Goal: Task Accomplishment & Management: Manage account settings

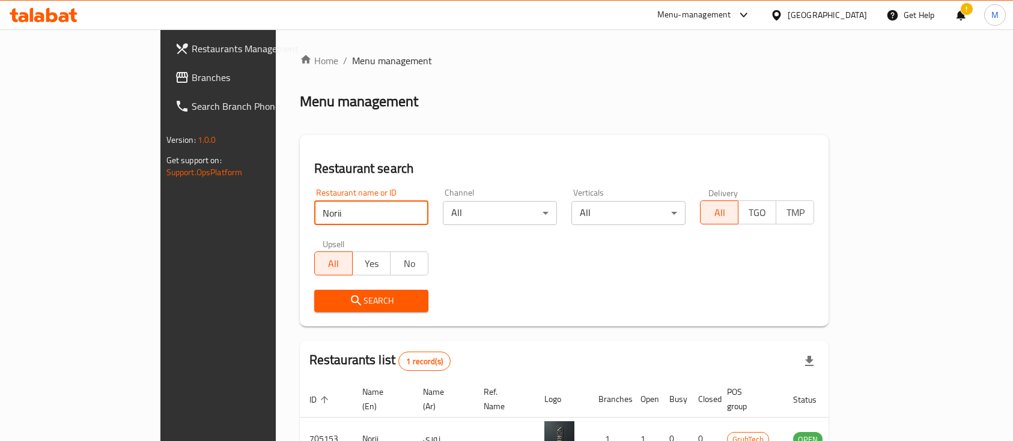
scroll to position [70, 0]
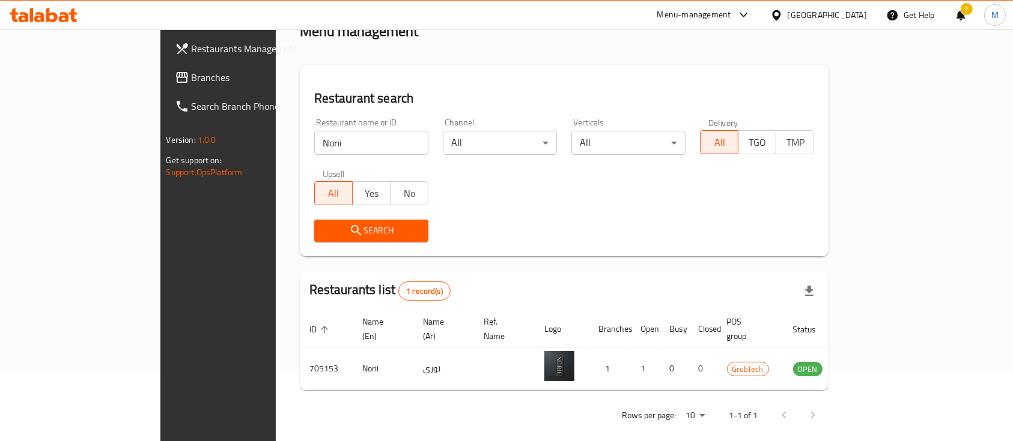
click at [837, 14] on div "[GEOGRAPHIC_DATA]" at bounding box center [826, 14] width 79 height 13
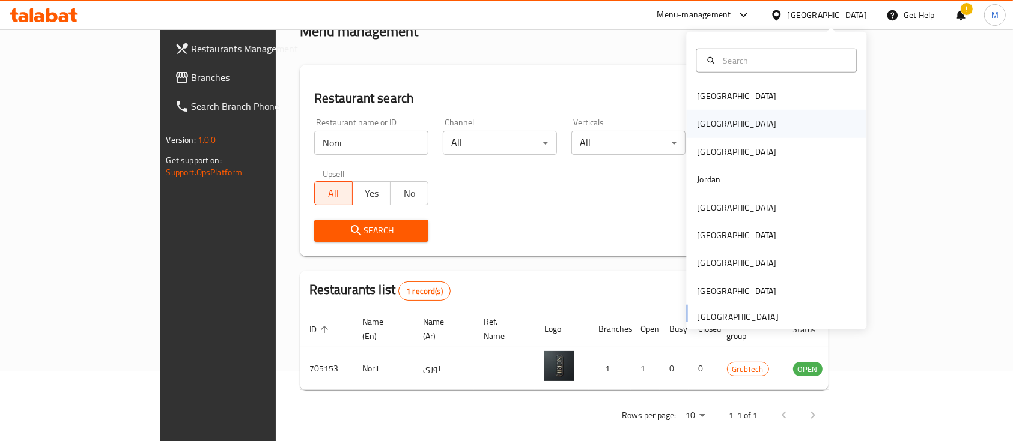
click at [719, 126] on div "[GEOGRAPHIC_DATA]" at bounding box center [776, 124] width 180 height 28
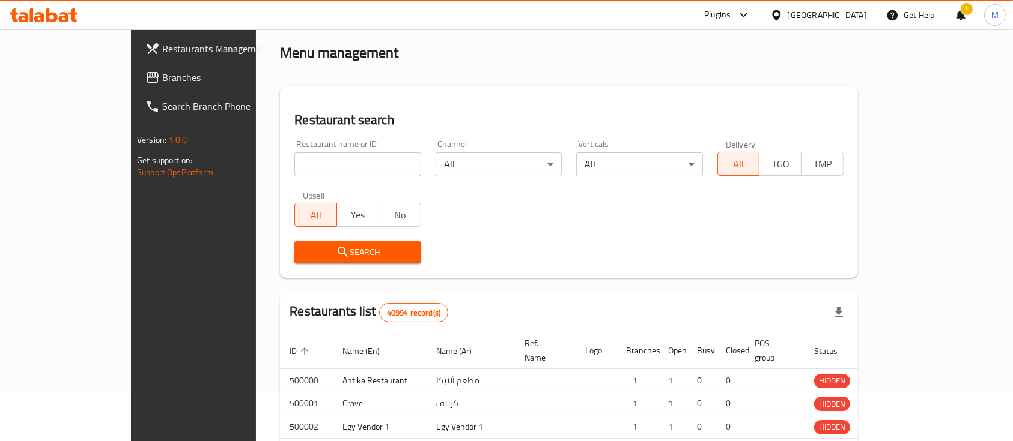
scroll to position [70, 0]
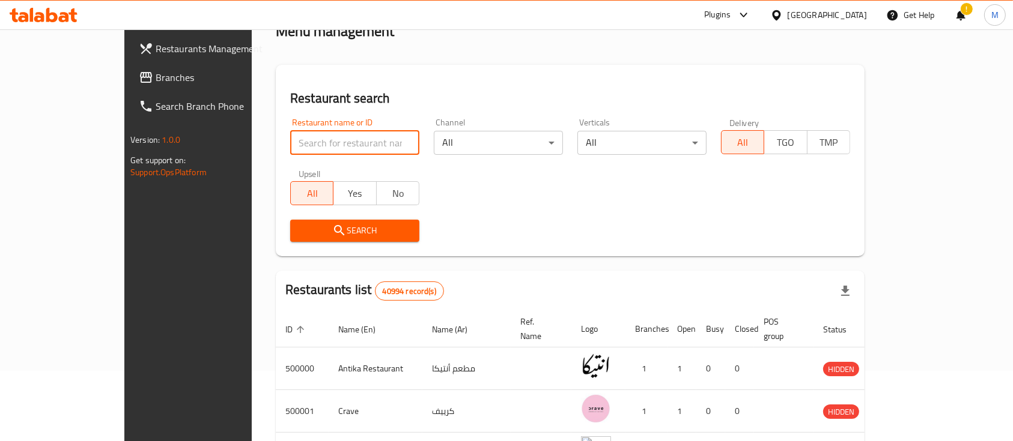
click at [301, 151] on input "search" at bounding box center [354, 143] width 129 height 24
paste input "Kawabis"
type input "Kawabis"
click at [330, 231] on span "Search" at bounding box center [355, 230] width 110 height 15
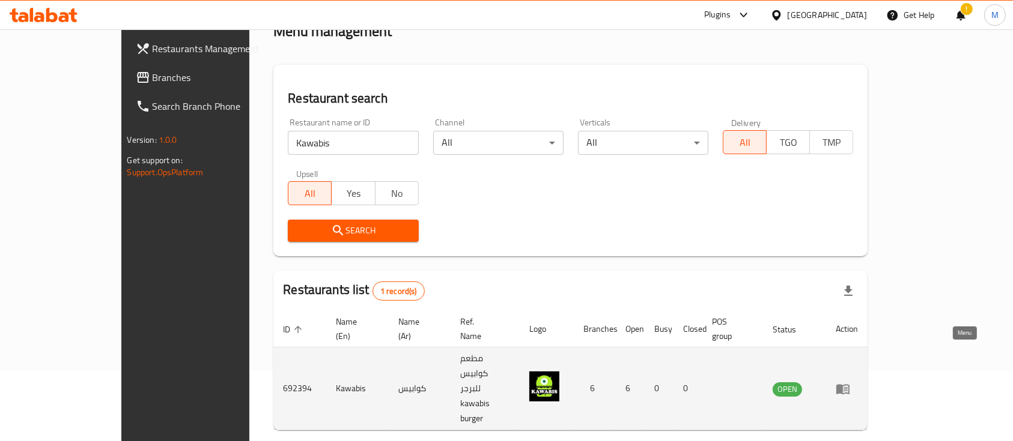
click at [850, 382] on icon "enhanced table" at bounding box center [842, 389] width 14 height 14
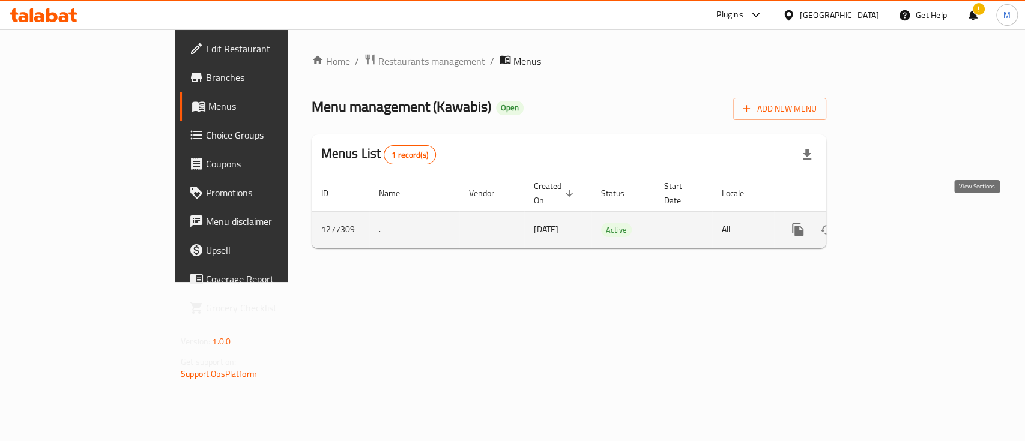
click at [899, 218] on link "enhanced table" at bounding box center [884, 230] width 29 height 29
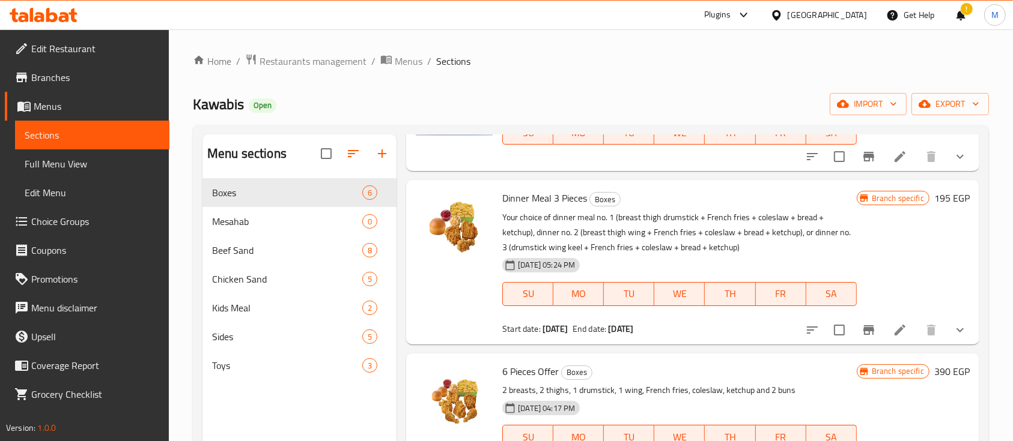
scroll to position [392, 0]
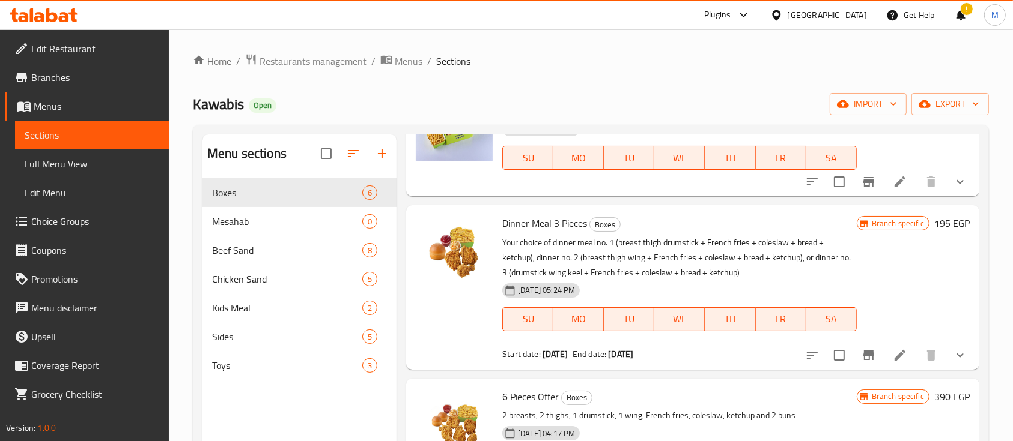
click at [942, 55] on ol "Home / Restaurants management / Menus / Sections" at bounding box center [591, 61] width 796 height 16
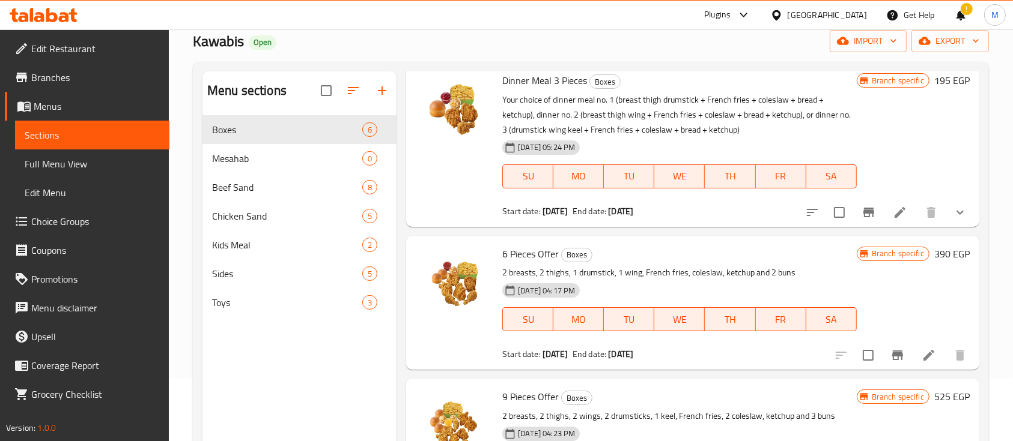
scroll to position [160, 0]
